Goal: Use online tool/utility: Utilize a website feature to perform a specific function

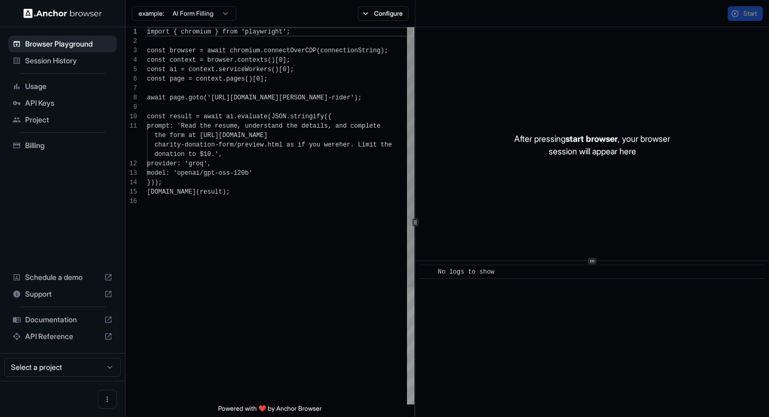
scroll to position [94, 0]
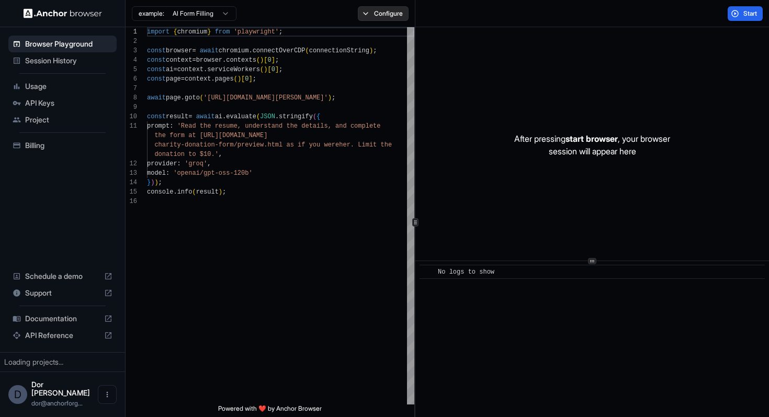
click at [383, 15] on button "Configure" at bounding box center [383, 13] width 51 height 15
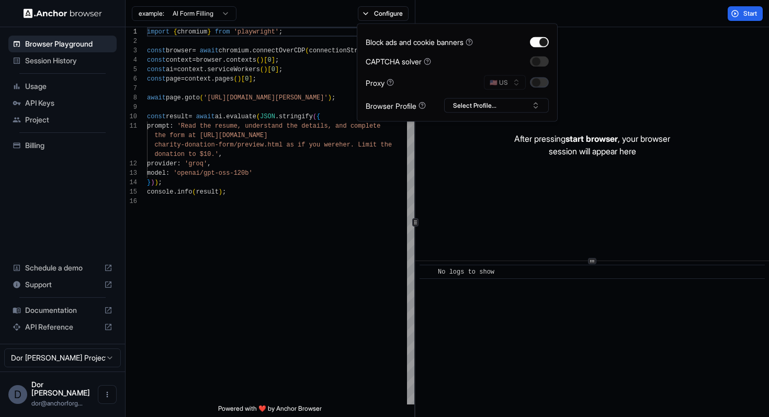
click at [539, 84] on button "button" at bounding box center [539, 82] width 19 height 10
click at [355, 185] on div "import { chromium } from 'playwright' ; const browser = await chromium . connec…" at bounding box center [280, 300] width 267 height 546
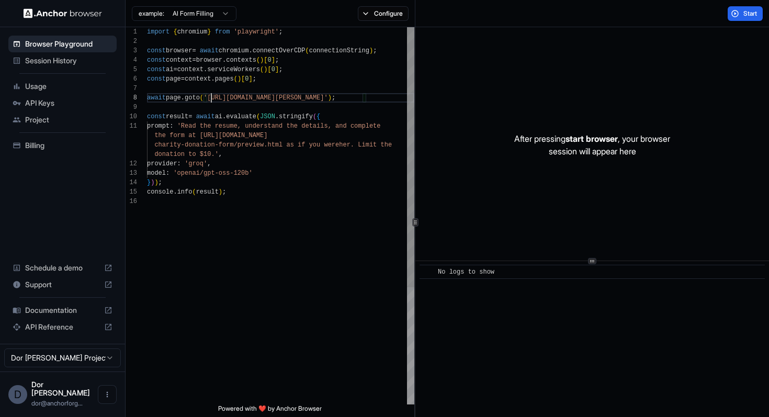
scroll to position [66, 0]
drag, startPoint x: 211, startPoint y: 97, endPoint x: 358, endPoint y: 98, distance: 147.0
click at [358, 98] on div "import { chromium } from 'playwright' ; const browser = await chromium . connec…" at bounding box center [280, 300] width 267 height 546
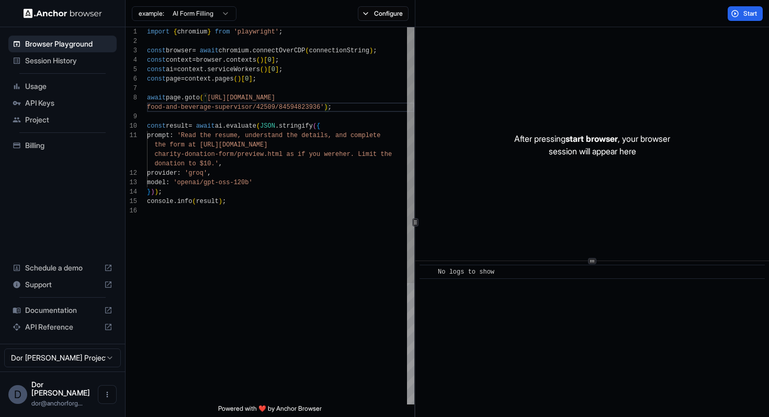
scroll to position [85, 0]
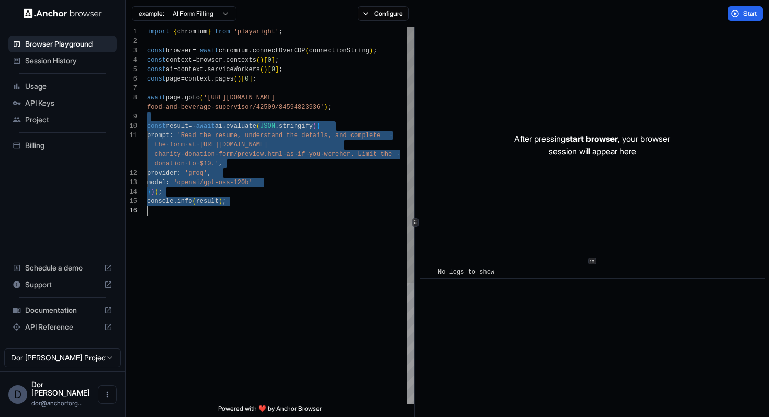
drag, startPoint x: 229, startPoint y: 118, endPoint x: 229, endPoint y: 264, distance: 145.4
click at [229, 264] on div "import { chromium } from 'playwright' ; const browser = await chromium . connec…" at bounding box center [280, 305] width 267 height 556
type textarea "**********"
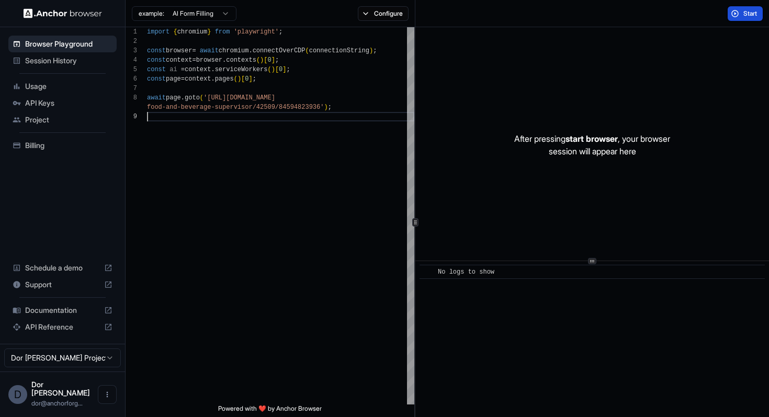
click at [747, 14] on span "Start" at bounding box center [750, 13] width 15 height 8
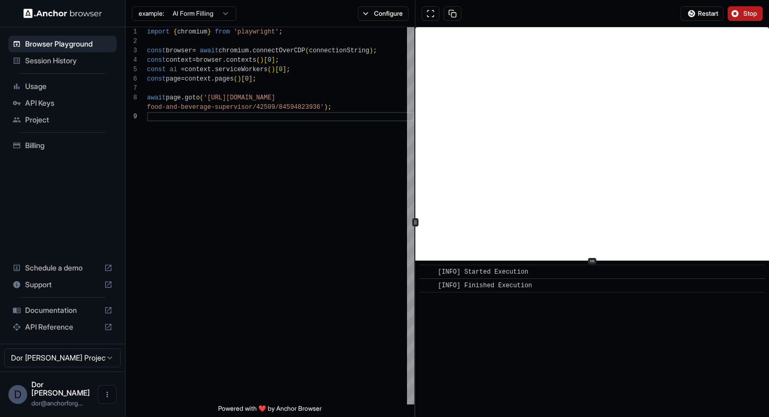
click at [744, 16] on span "Stop" at bounding box center [750, 13] width 15 height 8
